Goal: Transaction & Acquisition: Purchase product/service

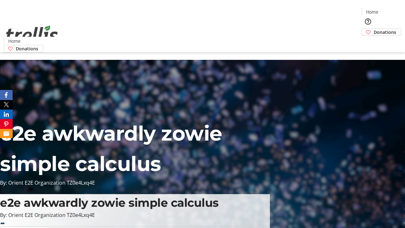
click at [374, 29] on span "Donations" at bounding box center [385, 32] width 22 height 7
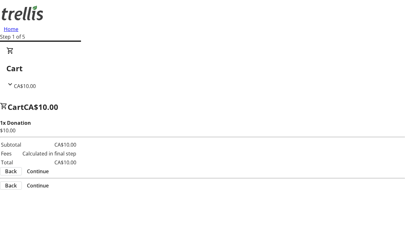
select select "CA"
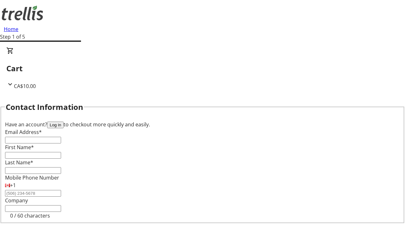
click at [64, 122] on button "Log in" at bounding box center [55, 125] width 16 height 7
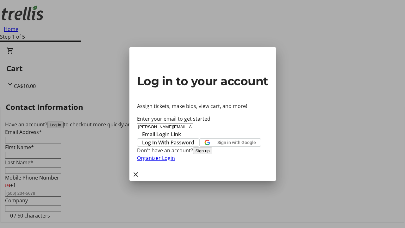
type input "[PERSON_NAME][EMAIL_ADDRESS][DOMAIN_NAME]"
click at [181, 130] on span "Email Login Link" at bounding box center [161, 134] width 39 height 8
